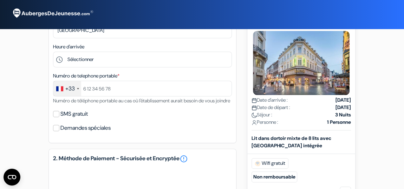
scroll to position [143, 0]
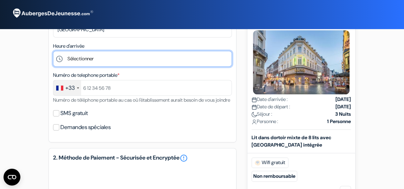
click at [129, 64] on select "Sélectionner 1:00 2:00 3:00 4:00 5:00 6:00 7:00 8:00 9:00 10:00 11:00 12:00 13:…" at bounding box center [142, 59] width 179 height 16
click at [130, 60] on select "Sélectionner 1:00 2:00 3:00 4:00 5:00 6:00 7:00 8:00 9:00 10:00 11:00 12:00 13:…" at bounding box center [142, 59] width 179 height 16
select select "10"
click at [53, 51] on select "Sélectionner 1:00 2:00 3:00 4:00 5:00 6:00 7:00 8:00 9:00 10:00 11:00 12:00 13:…" at bounding box center [142, 59] width 179 height 16
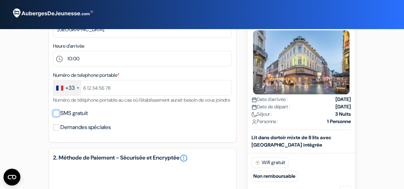
click at [56, 117] on input "SMS gratuit" at bounding box center [56, 113] width 6 height 6
checkbox input "true"
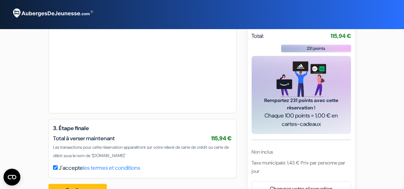
scroll to position [368, 0]
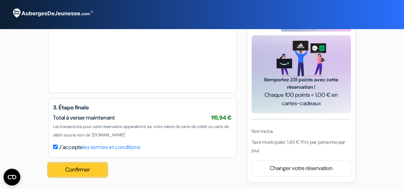
click at [83, 168] on button "Confirmer Loading..." at bounding box center [78, 169] width 58 height 13
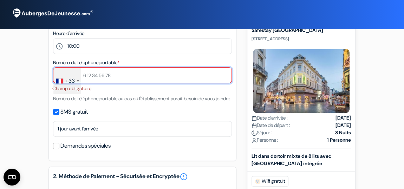
scroll to position [136, 0]
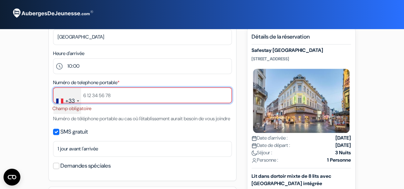
click at [86, 98] on input "text" at bounding box center [142, 96] width 179 height 16
type input "+33632521904"
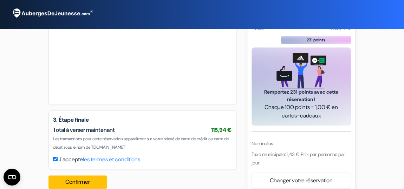
scroll to position [371, 0]
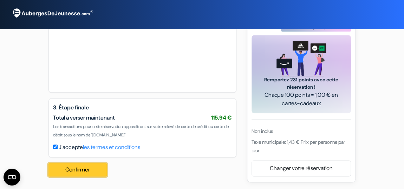
click at [95, 173] on button "Confirmer Loading..." at bounding box center [78, 169] width 58 height 13
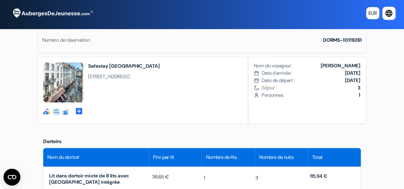
scroll to position [124, 0]
